Goal: Task Accomplishment & Management: Manage account settings

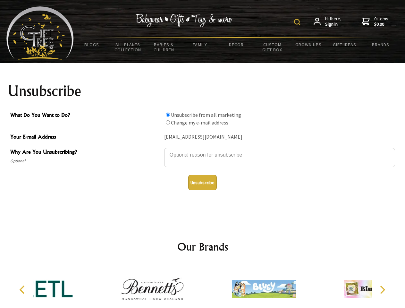
click at [298, 22] on img at bounding box center [297, 22] width 6 height 6
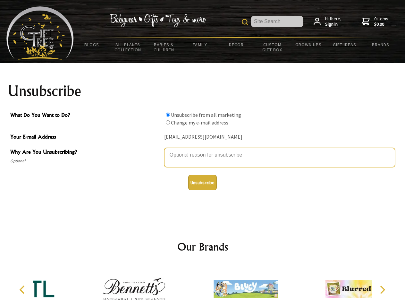
click at [203, 150] on textarea "Why Are You Unsubscribing?" at bounding box center [279, 157] width 231 height 19
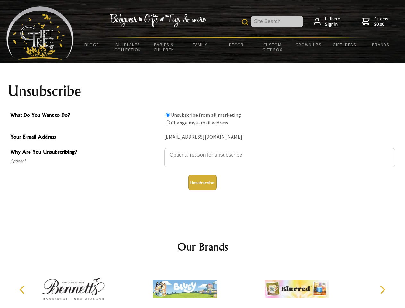
click at [168, 115] on input "What Do You Want to Do?" at bounding box center [168, 115] width 4 height 4
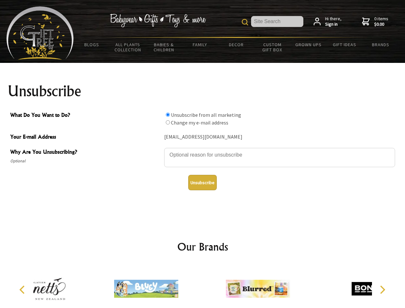
click at [168, 122] on input "What Do You Want to Do?" at bounding box center [168, 122] width 4 height 4
radio input "true"
click at [202, 183] on button "Unsubscribe" at bounding box center [202, 182] width 29 height 15
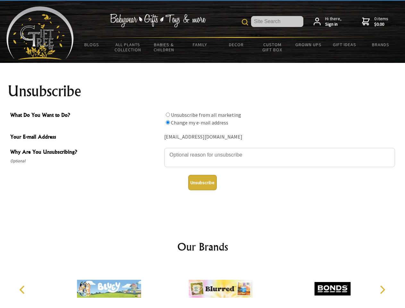
click at [203, 286] on img at bounding box center [221, 289] width 64 height 48
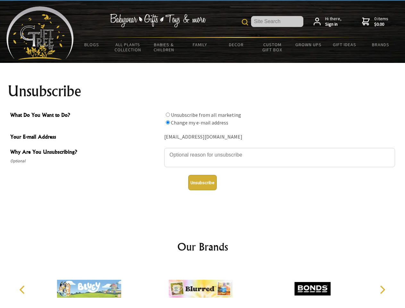
click at [23, 290] on icon "Previous" at bounding box center [23, 290] width 8 height 8
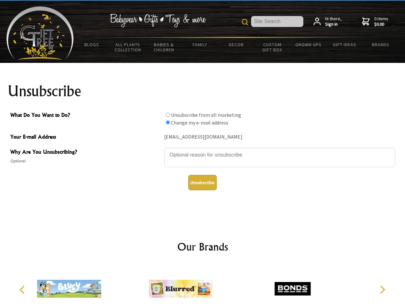
click at [383, 290] on icon "Next" at bounding box center [382, 290] width 8 height 8
